Goal: Information Seeking & Learning: Learn about a topic

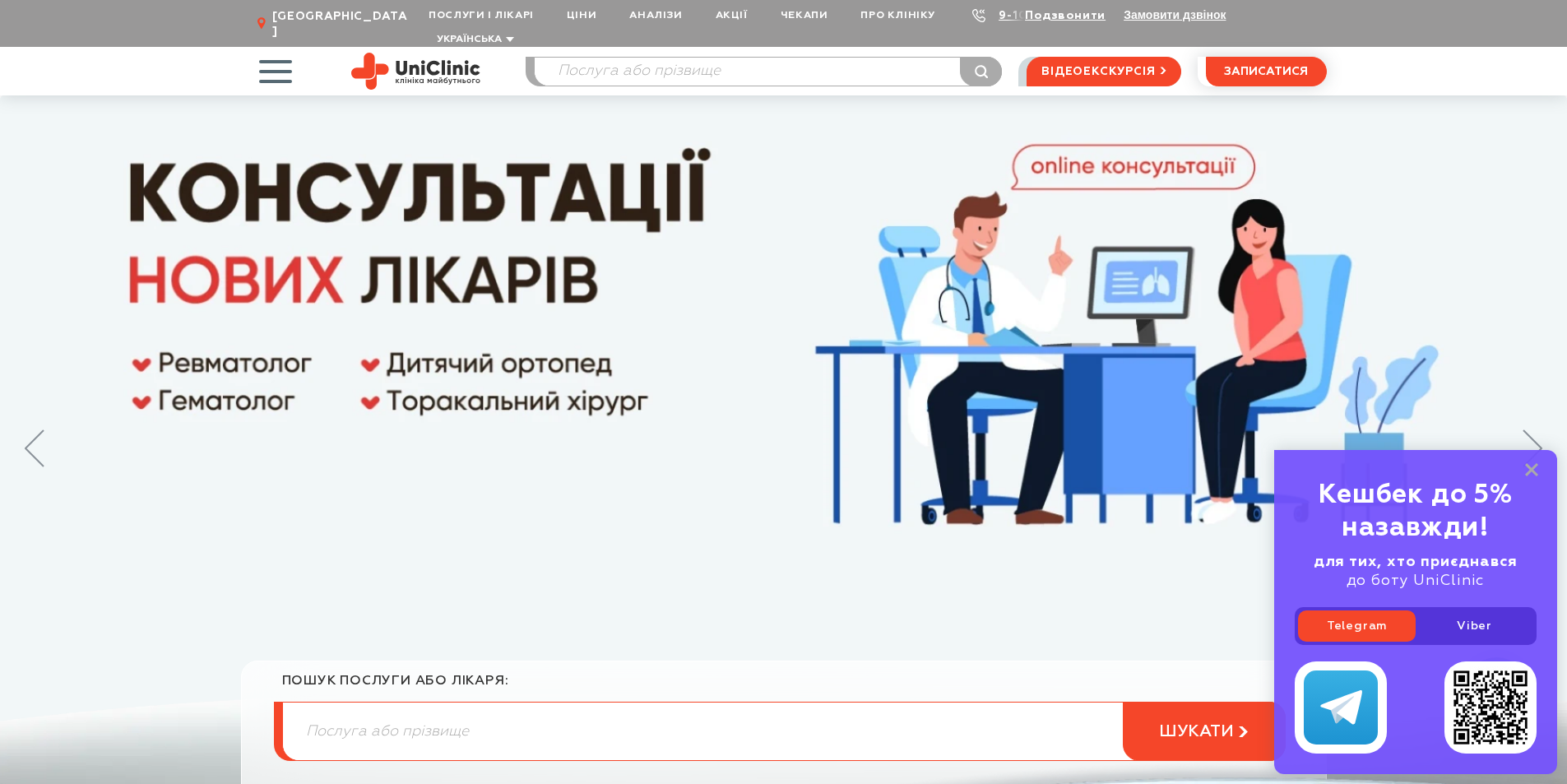
click at [597, 59] on input "search" at bounding box center [768, 72] width 467 height 28
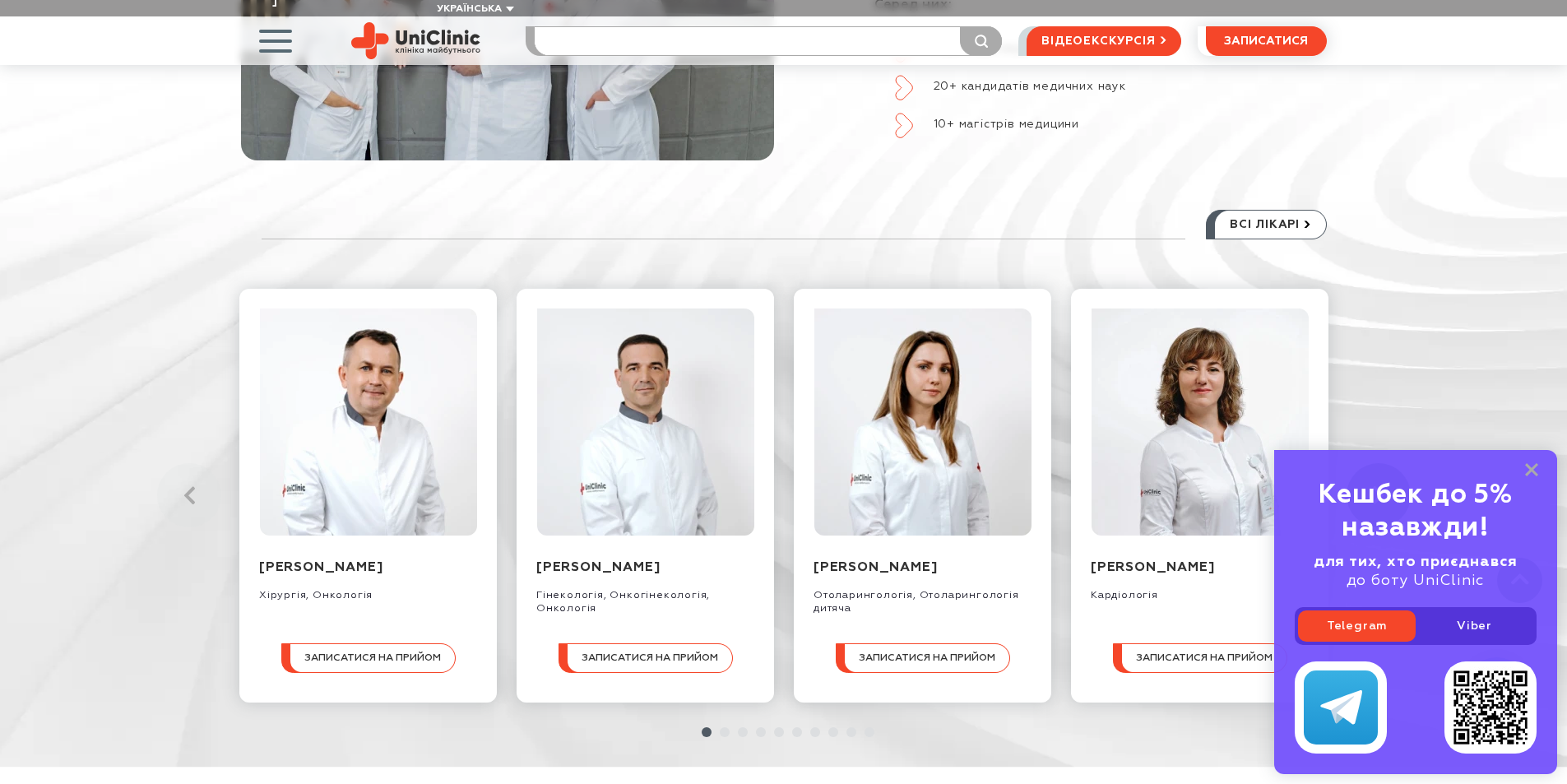
scroll to position [1809, 0]
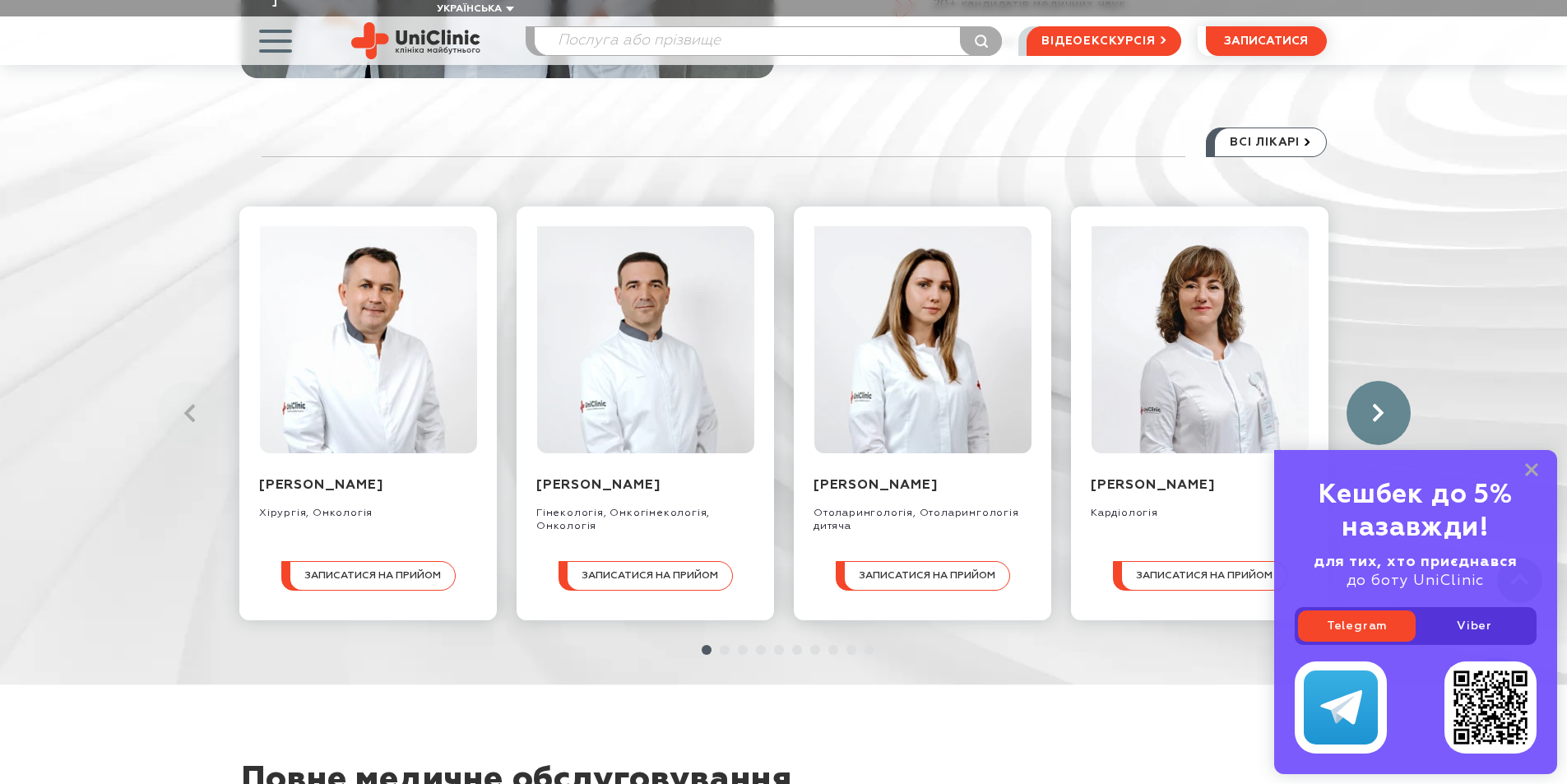
click at [1377, 396] on link at bounding box center [1378, 413] width 64 height 64
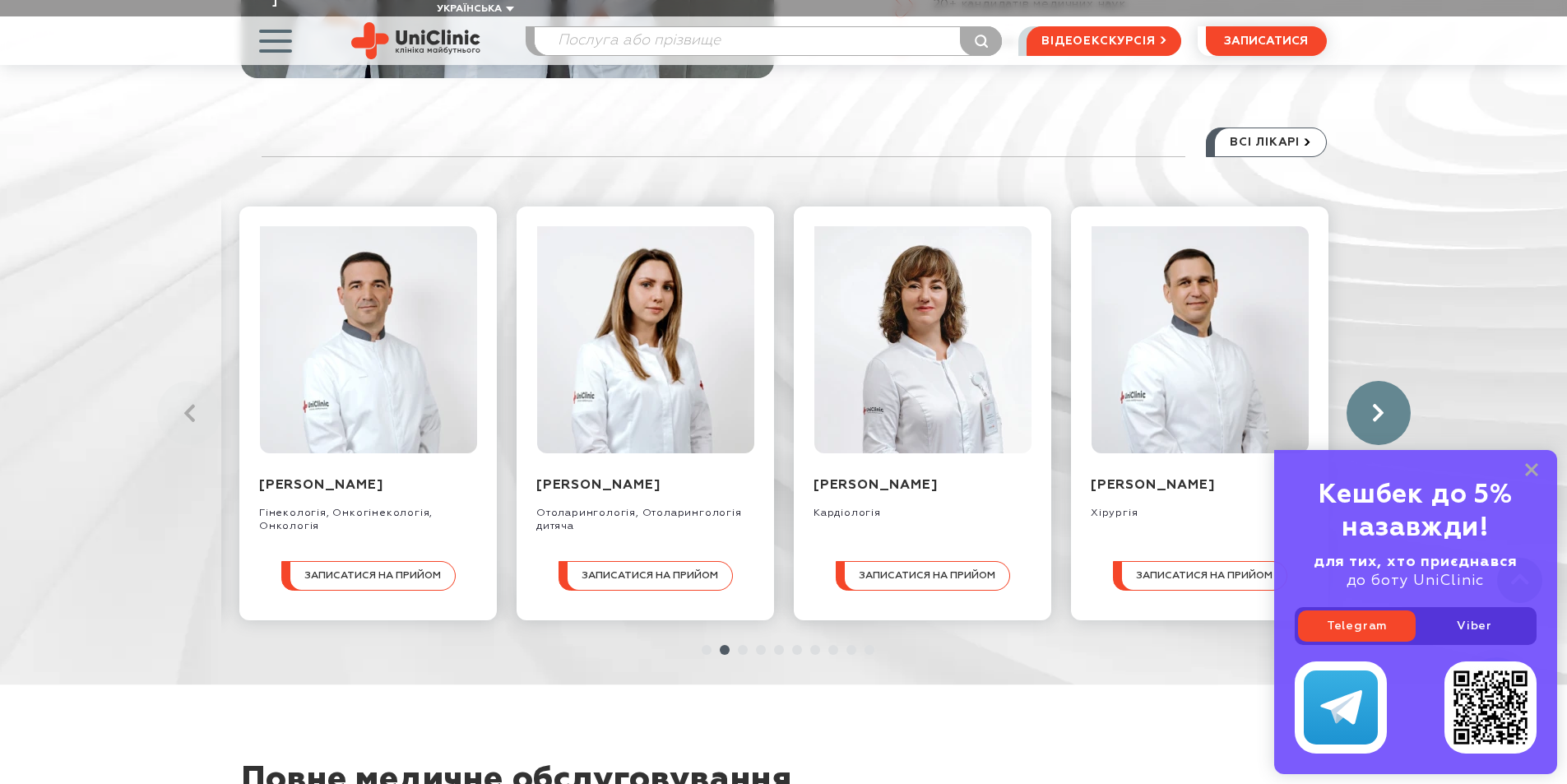
click at [1377, 396] on link at bounding box center [1378, 413] width 64 height 64
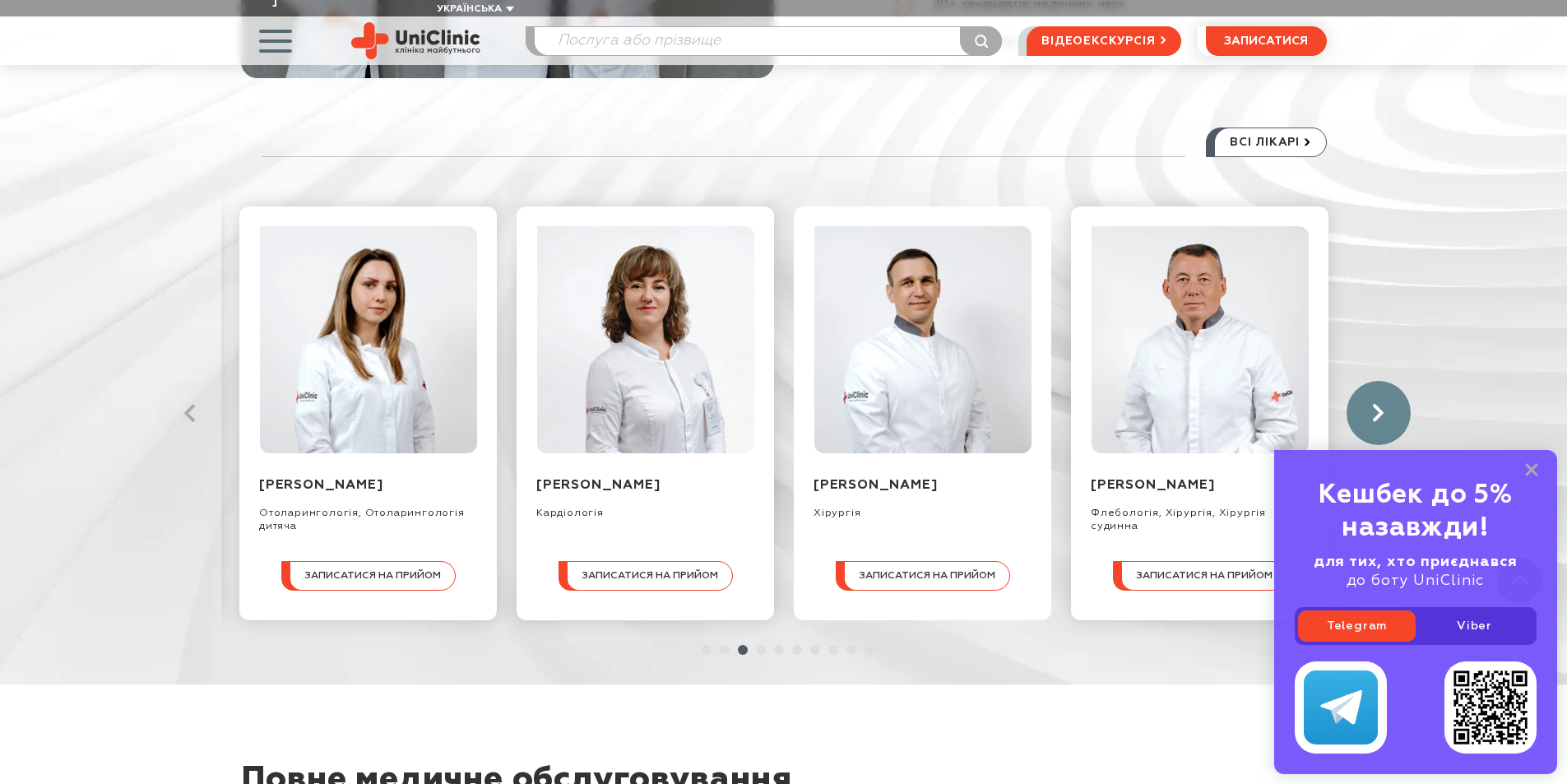
click at [1377, 396] on link at bounding box center [1378, 413] width 64 height 64
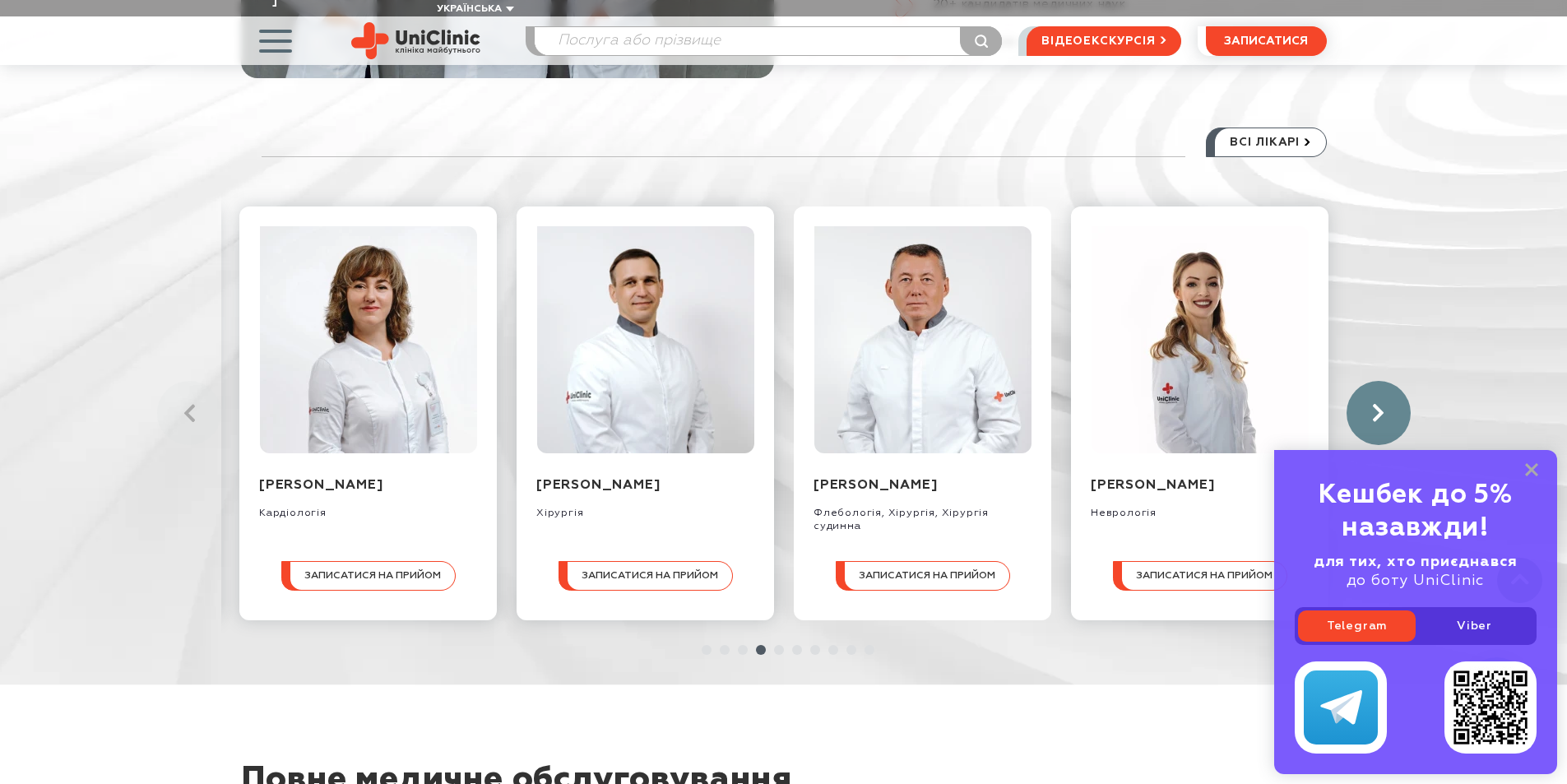
click at [1377, 396] on link at bounding box center [1378, 413] width 64 height 64
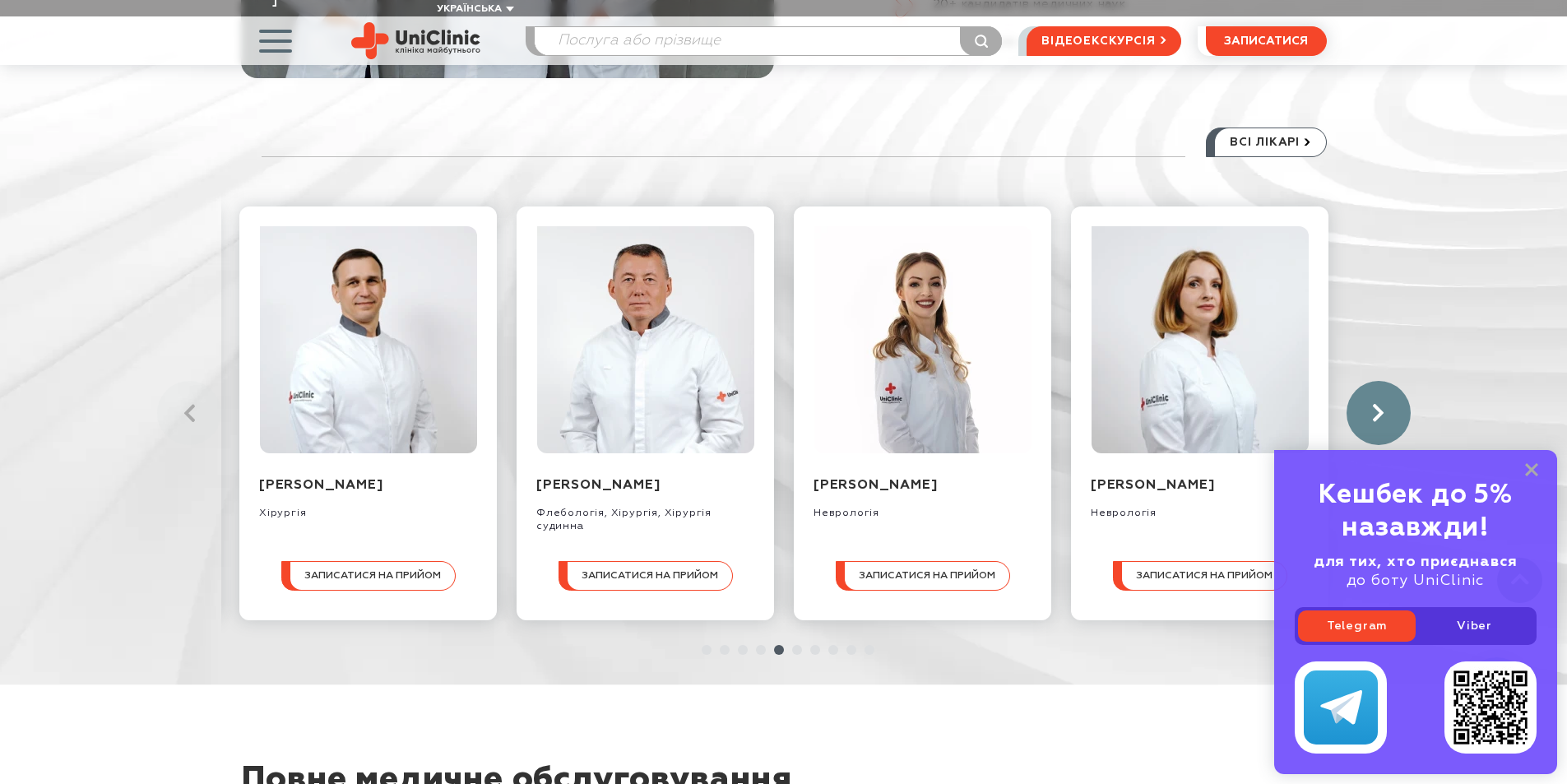
click at [1377, 396] on link at bounding box center [1378, 413] width 64 height 64
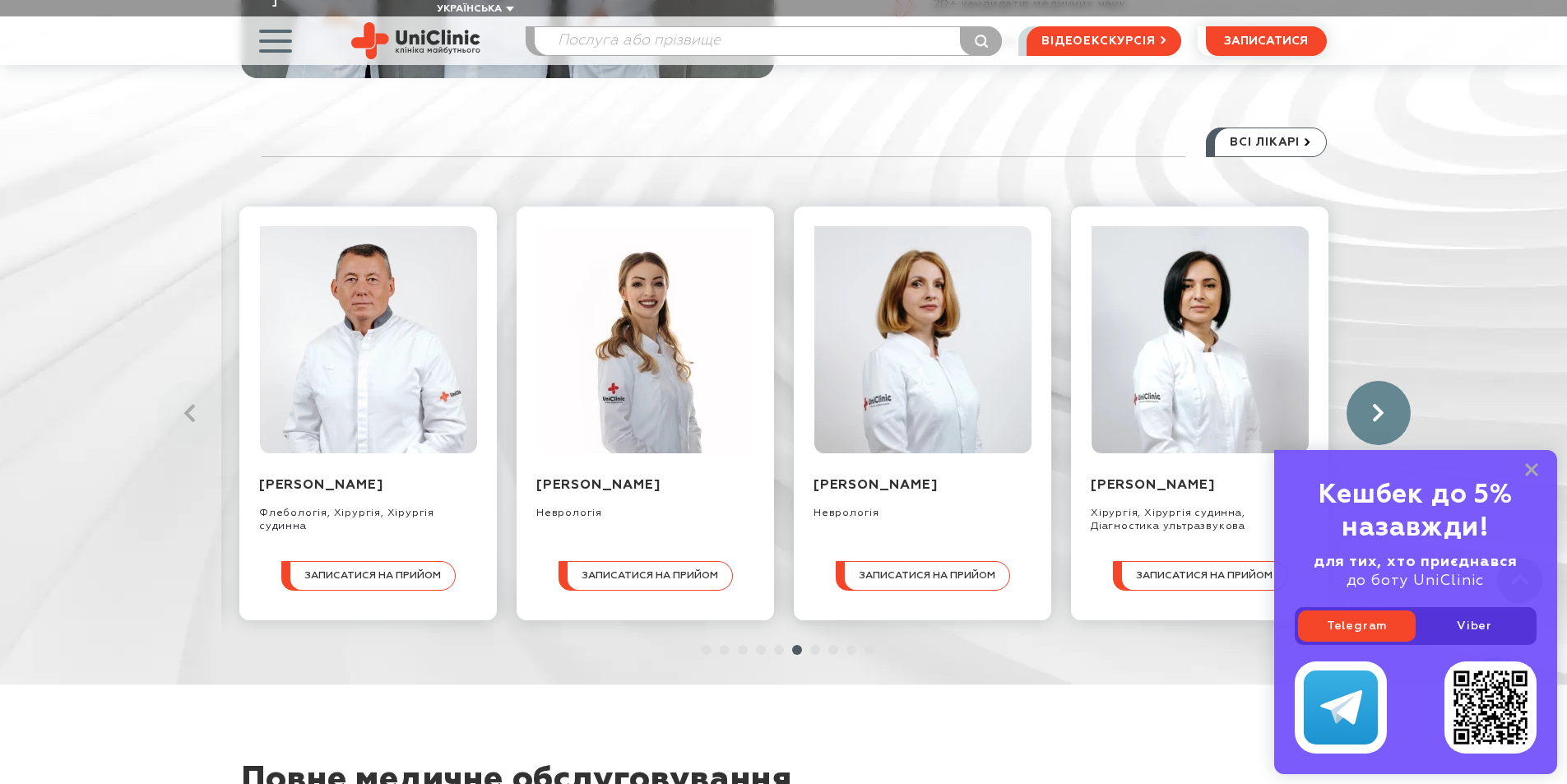
click at [1373, 396] on link at bounding box center [1378, 413] width 64 height 64
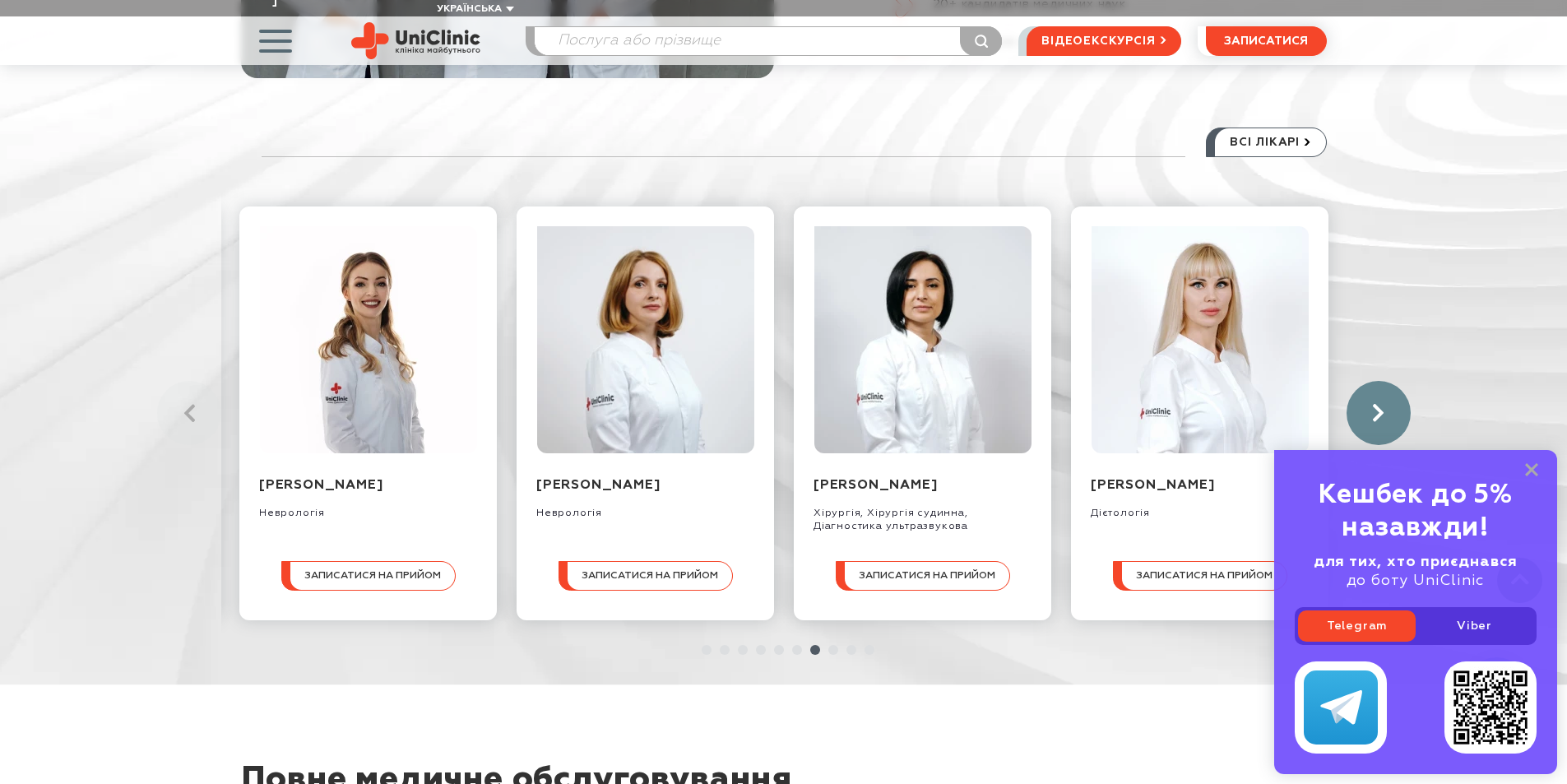
click at [1373, 396] on link at bounding box center [1378, 413] width 64 height 64
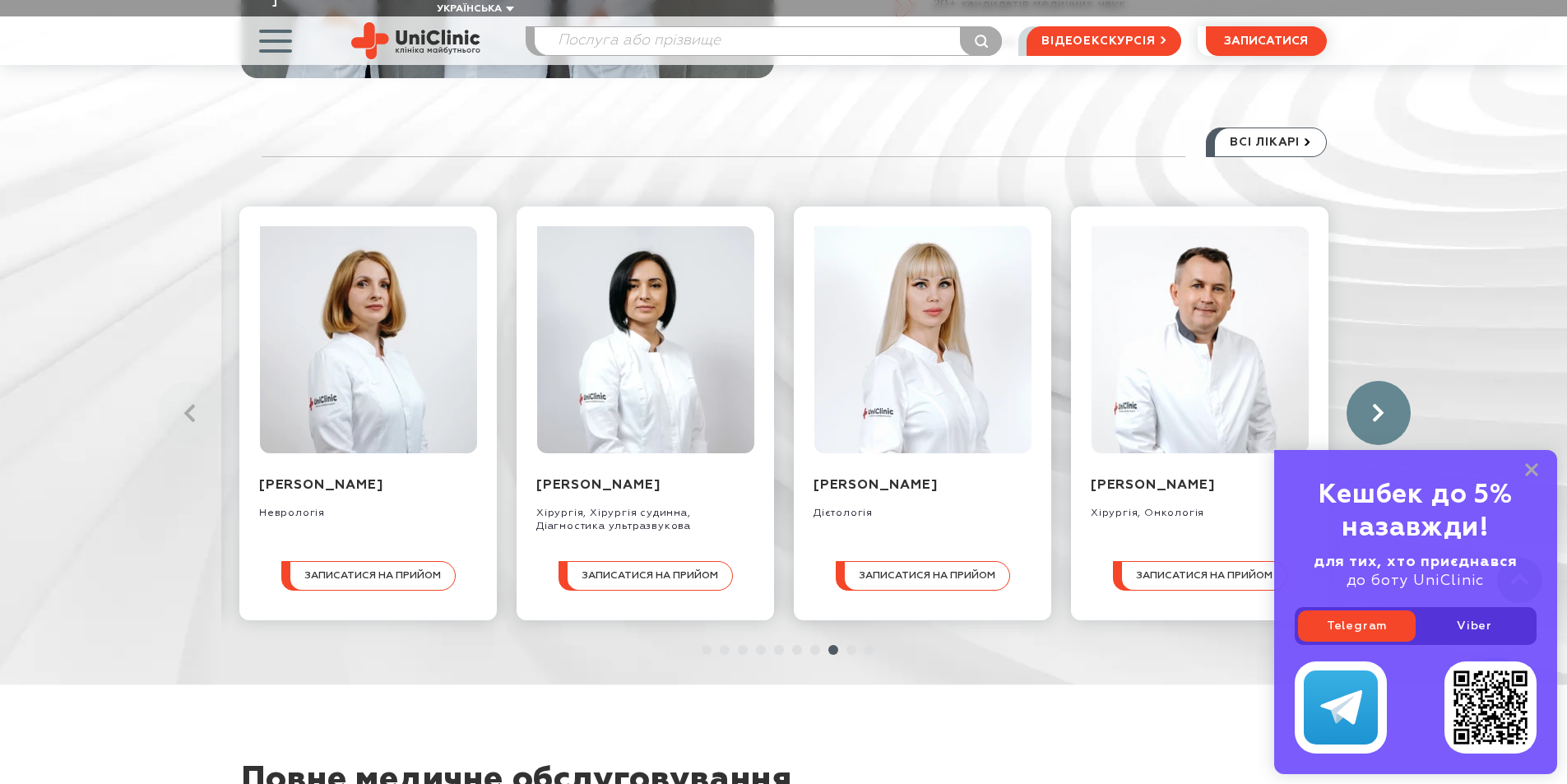
click at [1373, 396] on link at bounding box center [1378, 413] width 64 height 64
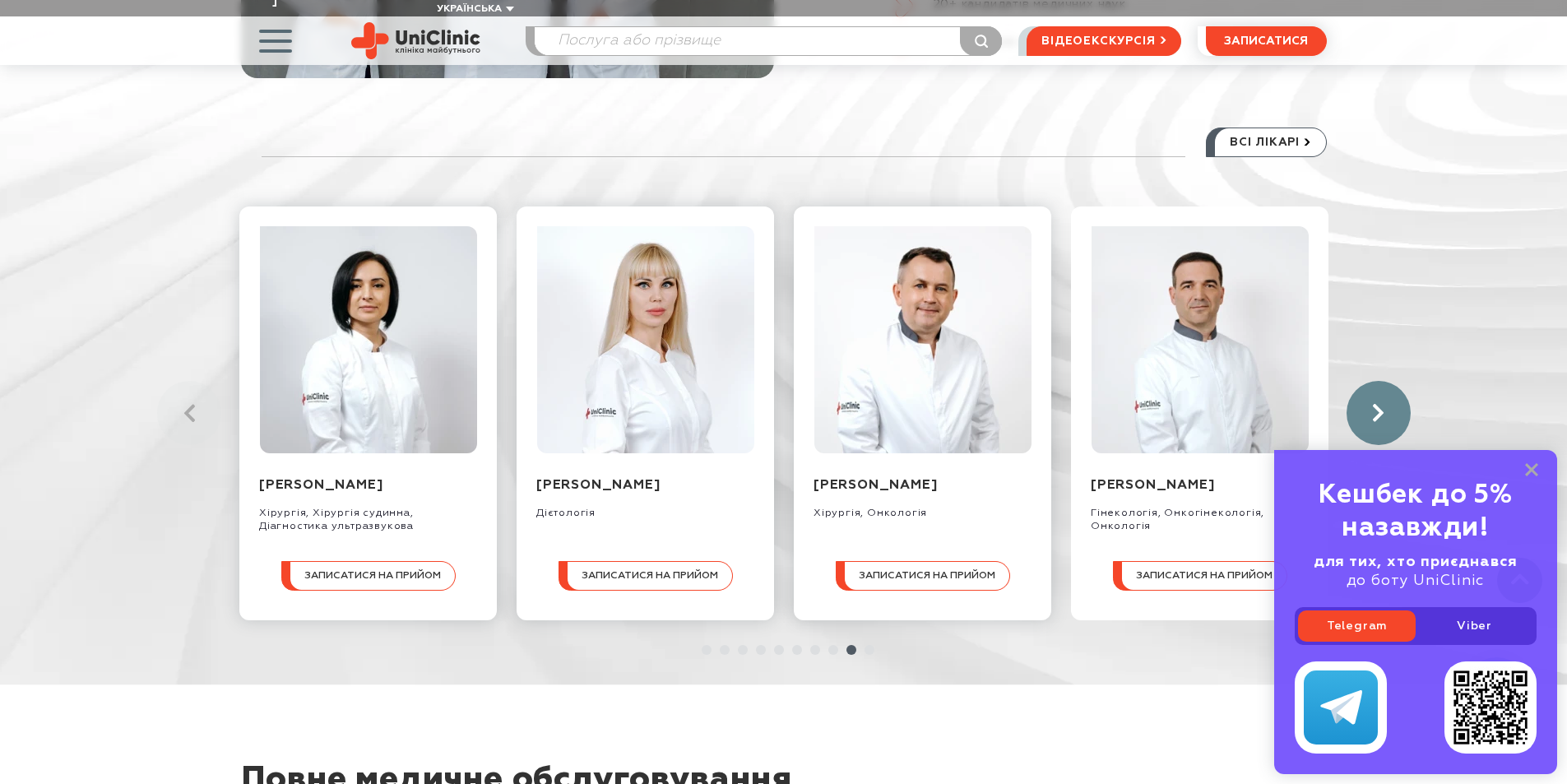
click at [1366, 381] on link at bounding box center [1378, 413] width 64 height 64
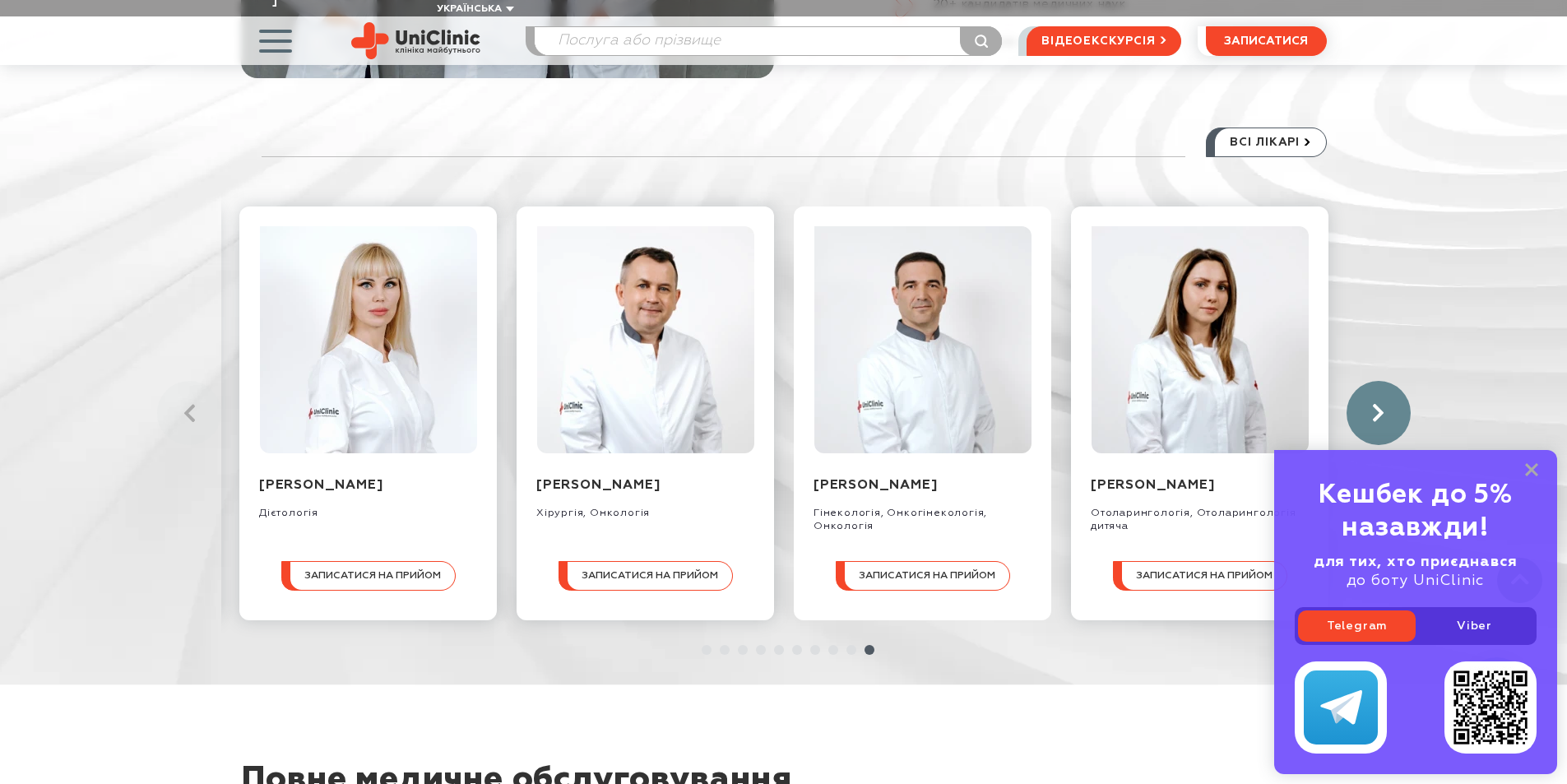
click at [1366, 381] on link at bounding box center [1378, 413] width 64 height 64
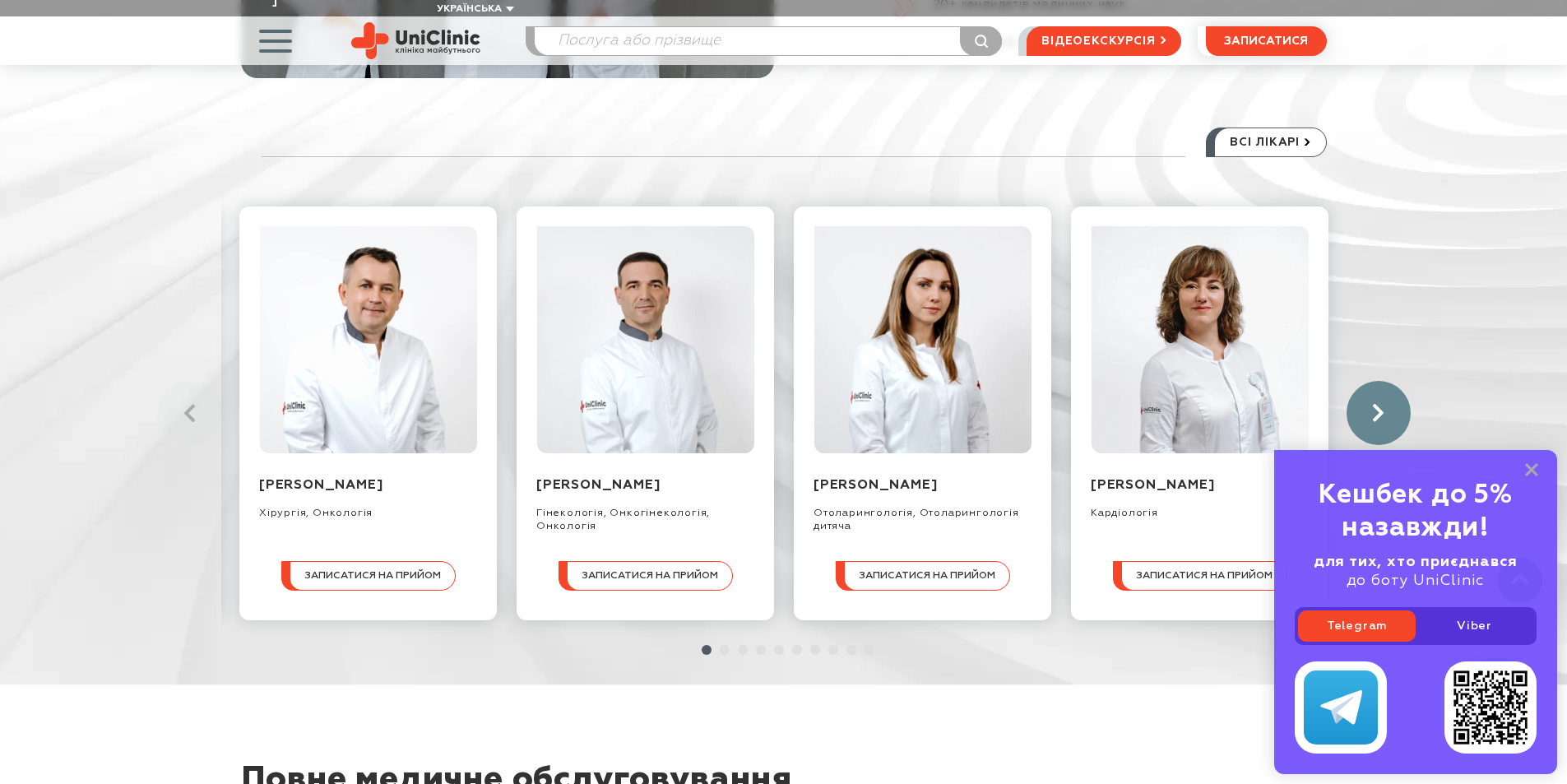
click at [1366, 381] on link at bounding box center [1378, 413] width 64 height 64
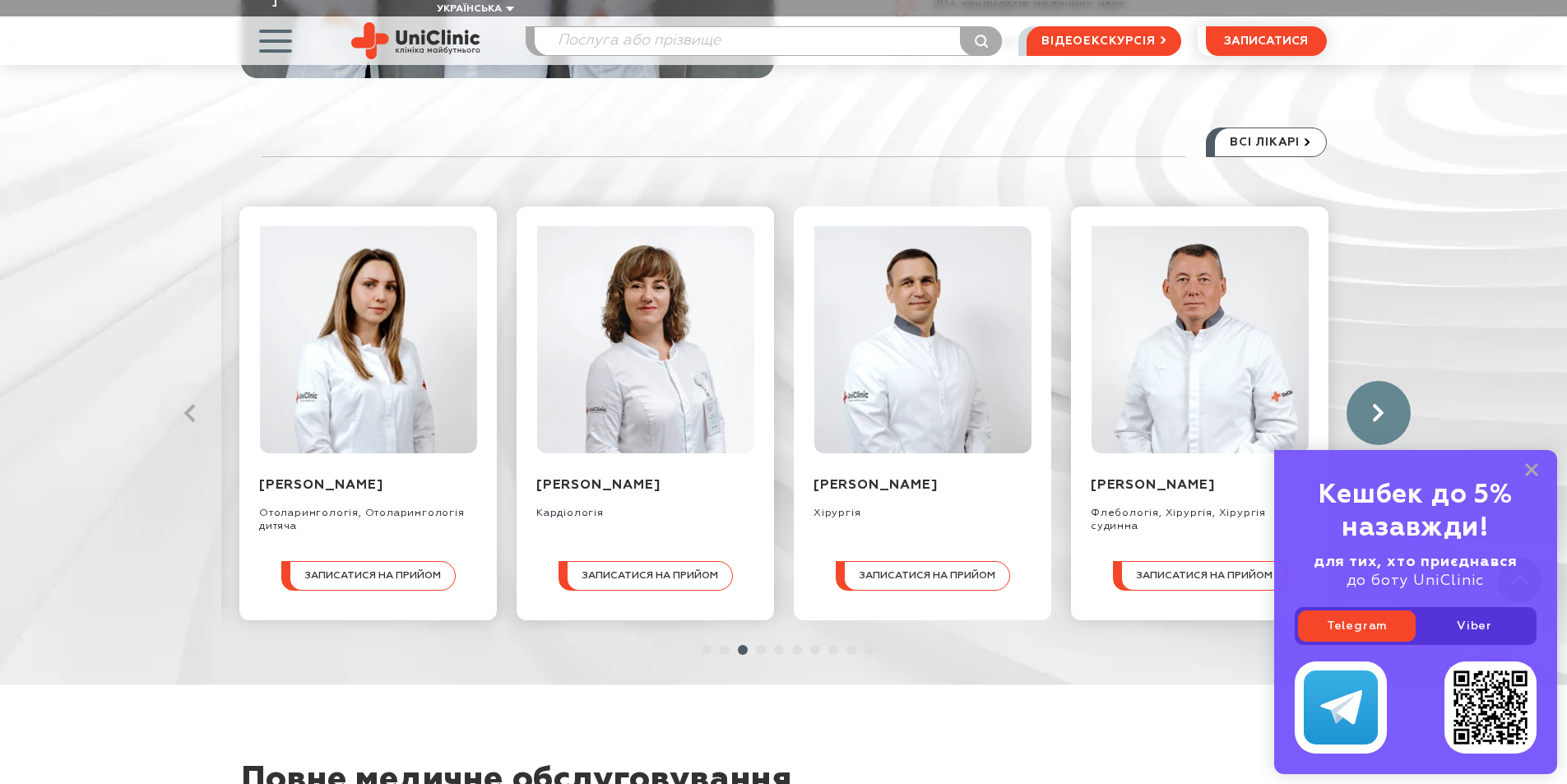
click at [1366, 381] on link at bounding box center [1378, 413] width 64 height 64
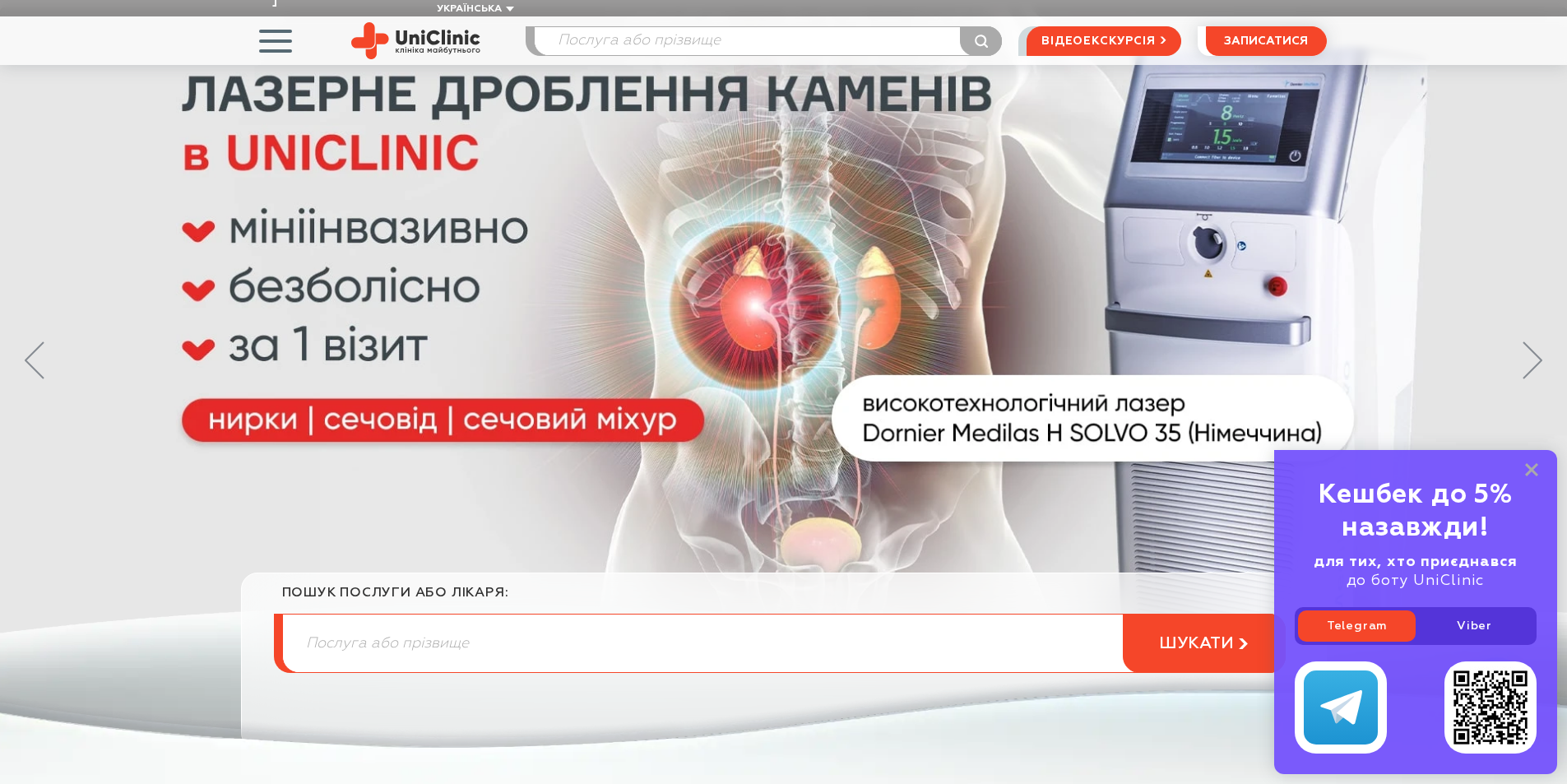
scroll to position [0, 0]
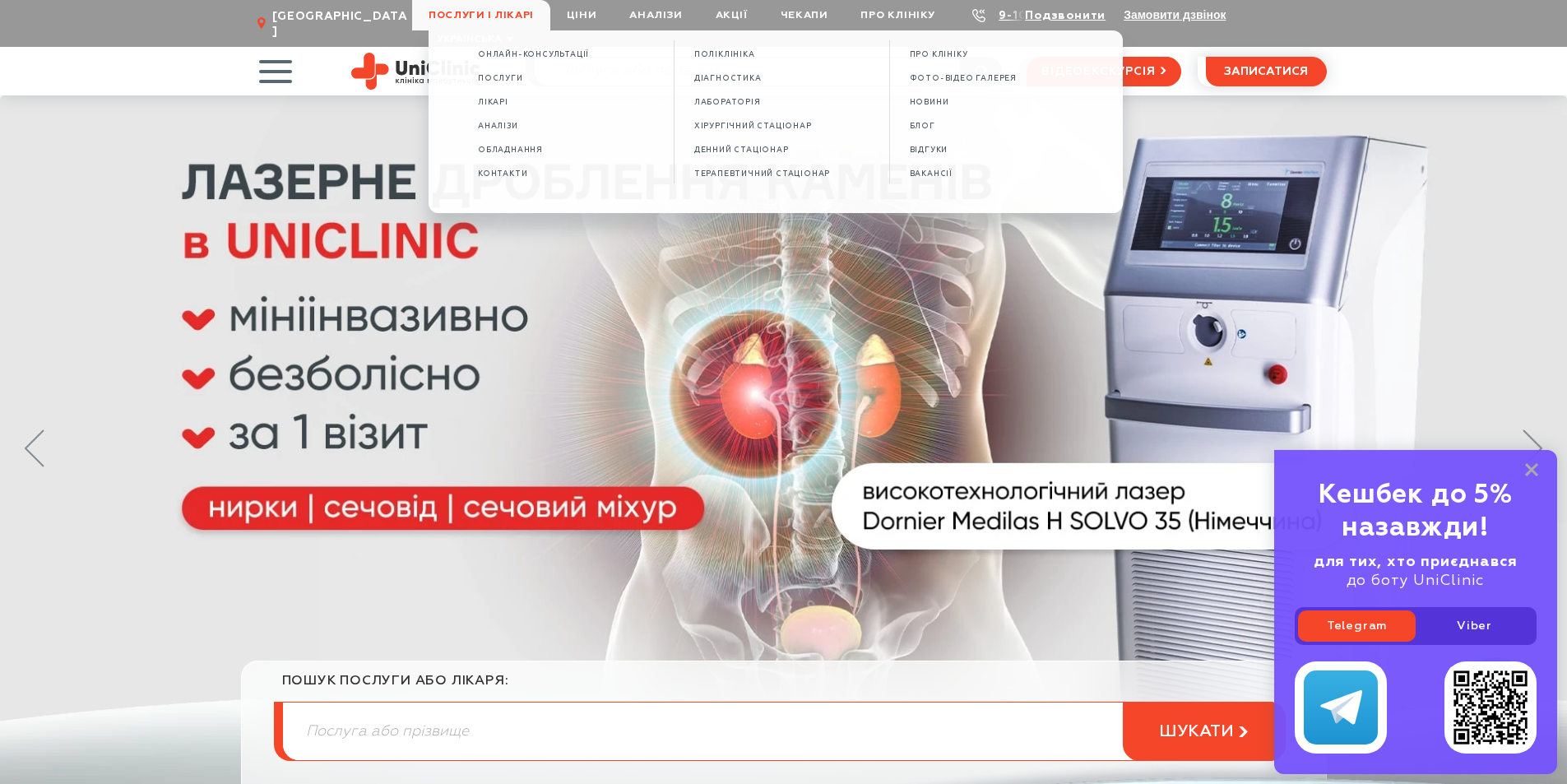
click at [542, 157] on li "Обладнання" at bounding box center [565, 151] width 175 height 16
click at [539, 151] on span "Обладнання" at bounding box center [510, 150] width 65 height 9
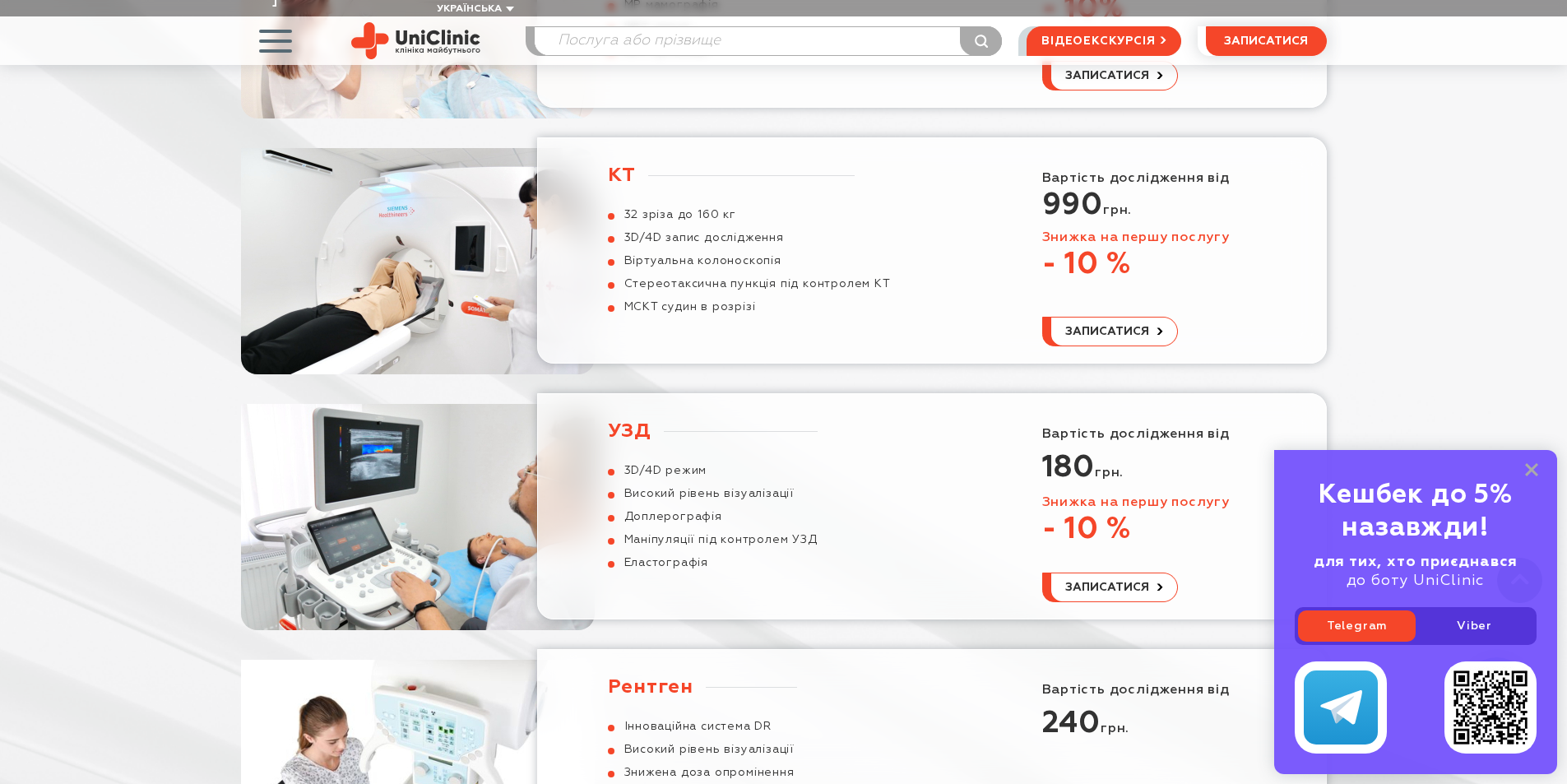
scroll to position [493, 0]
